Goal: Check status: Check status

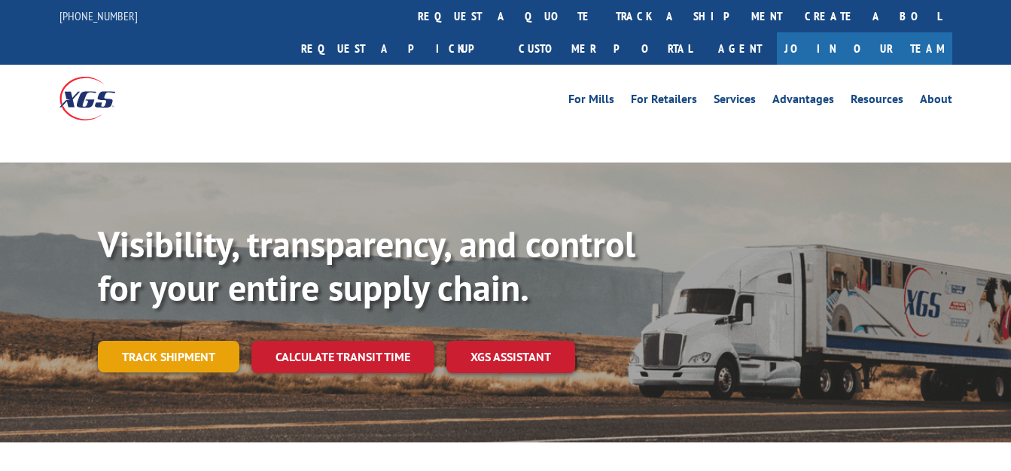
click at [195, 341] on link "Track shipment" at bounding box center [169, 357] width 142 height 32
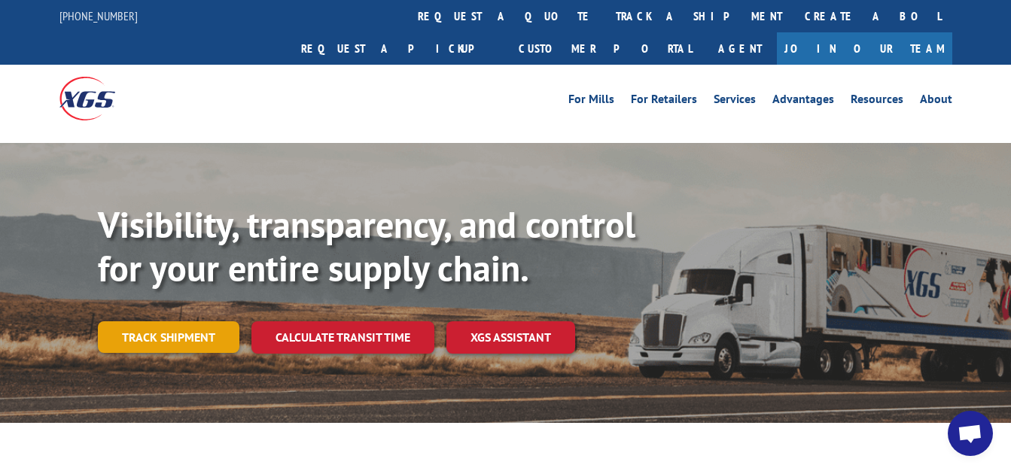
click at [192, 321] on link "Track shipment" at bounding box center [169, 337] width 142 height 32
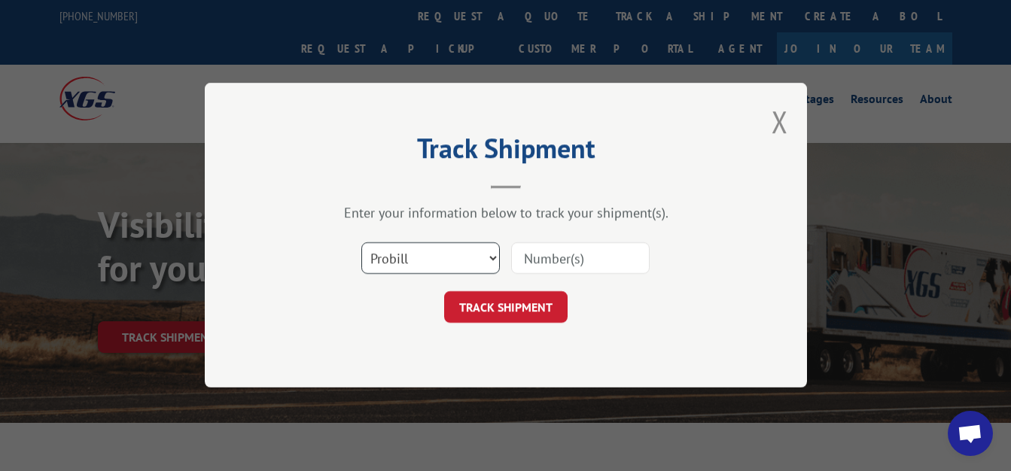
click at [361, 243] on select "Select category... Probill BOL PO" at bounding box center [430, 259] width 138 height 32
select select "bol"
click option "BOL" at bounding box center [0, 0] width 0 height 0
click at [540, 263] on input at bounding box center [580, 259] width 138 height 32
type input "6003210"
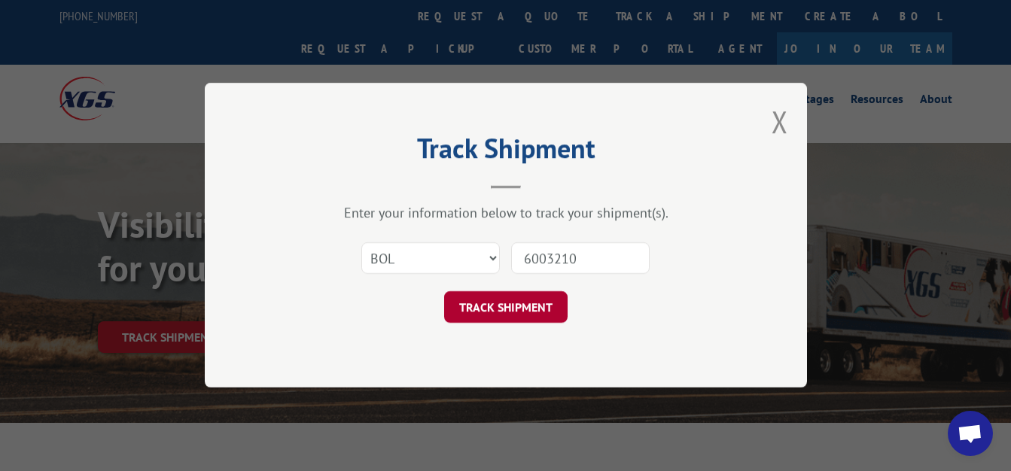
click at [548, 298] on button "TRACK SHIPMENT" at bounding box center [505, 308] width 123 height 32
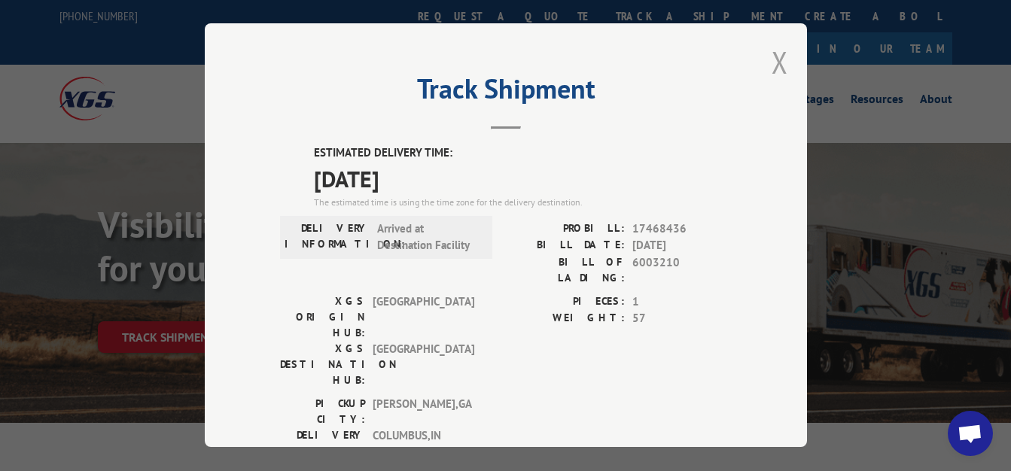
click at [772, 52] on button "Close modal" at bounding box center [780, 62] width 17 height 40
